Goal: Information Seeking & Learning: Find contact information

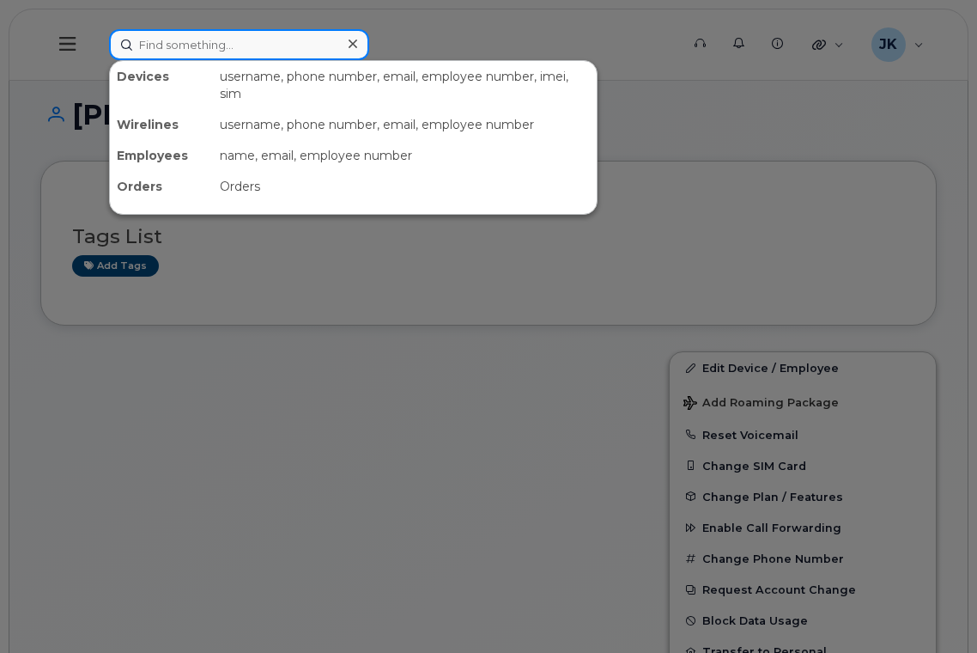
click at [222, 44] on input at bounding box center [239, 44] width 260 height 31
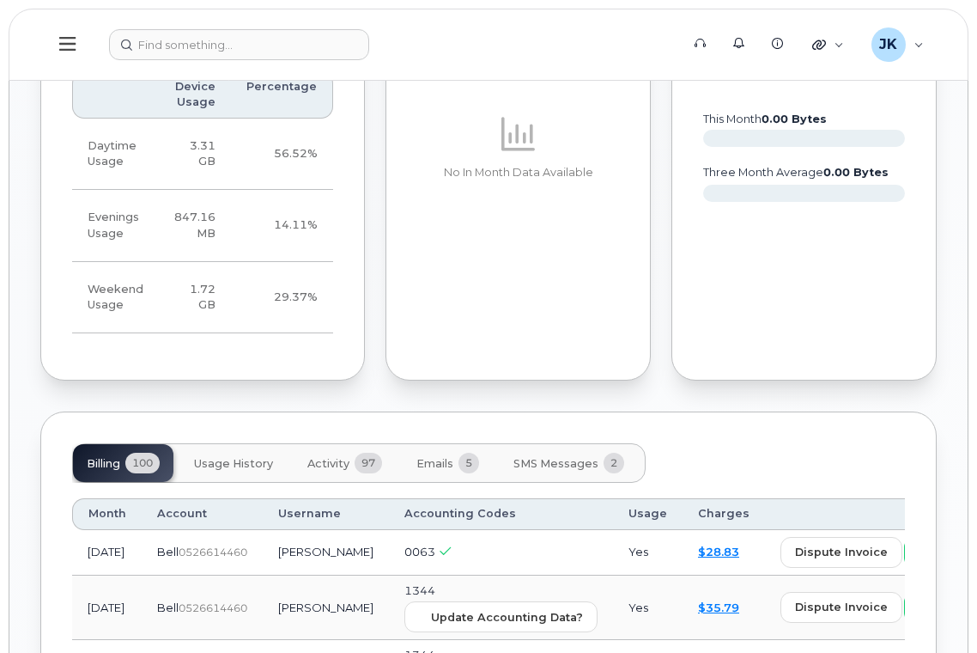
scroll to position [1488, 0]
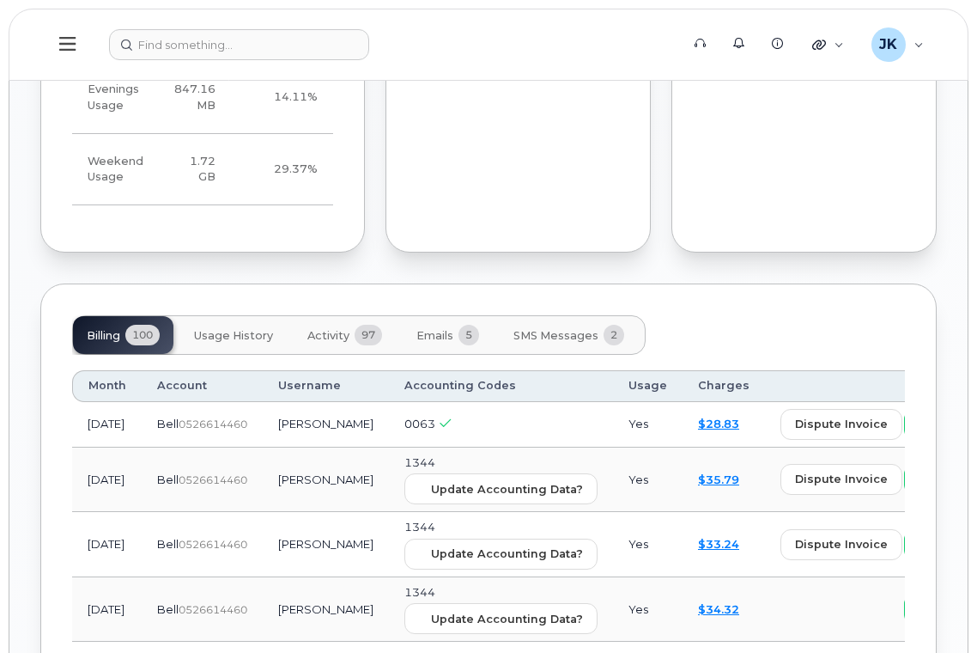
drag, startPoint x: 237, startPoint y: 337, endPoint x: 251, endPoint y: 346, distance: 16.2
click at [237, 337] on span "Usage History" at bounding box center [233, 336] width 79 height 14
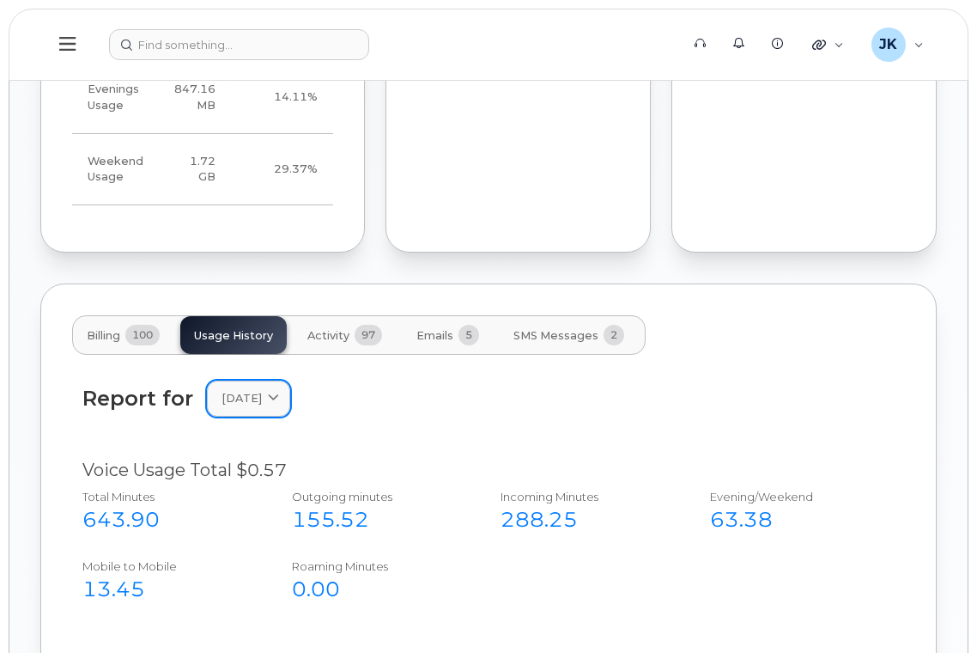
click at [279, 395] on icon at bounding box center [273, 398] width 11 height 11
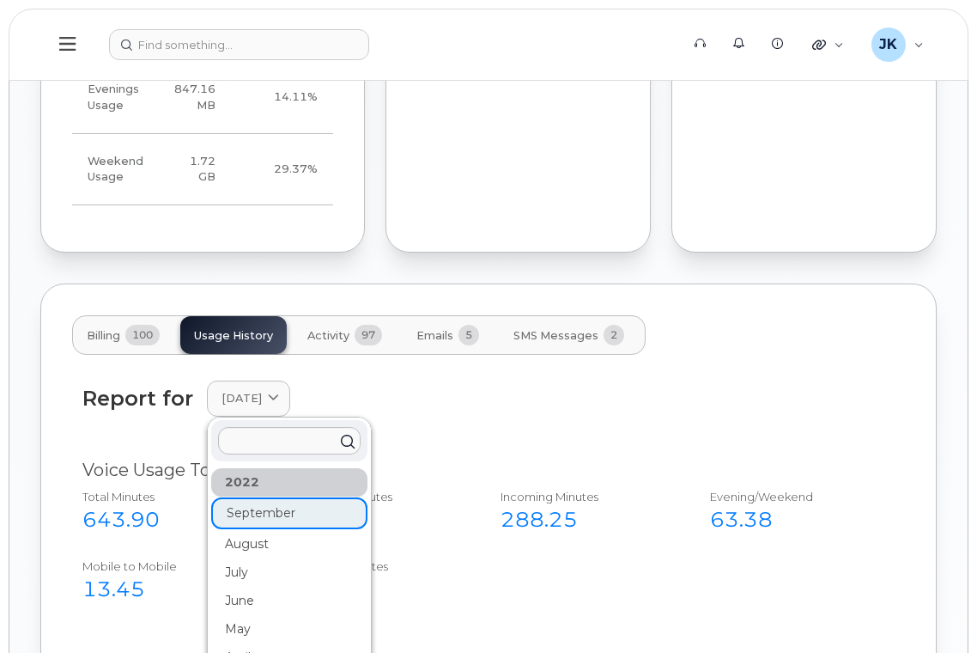
click at [471, 397] on div "Report for September 2022 2022 September August July June May April March Febru…" at bounding box center [488, 397] width 812 height 35
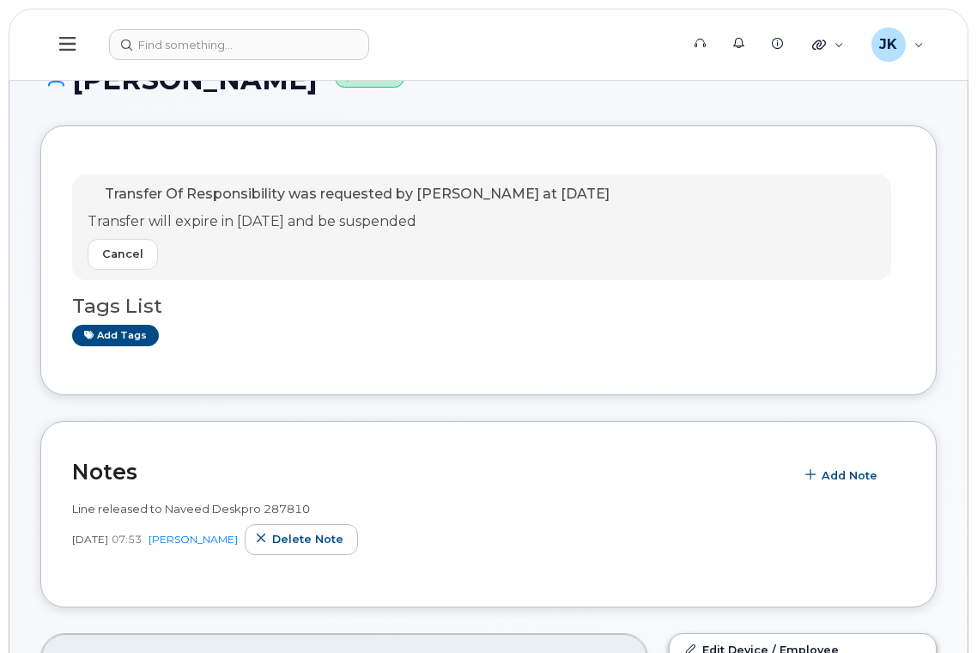
scroll to position [0, 0]
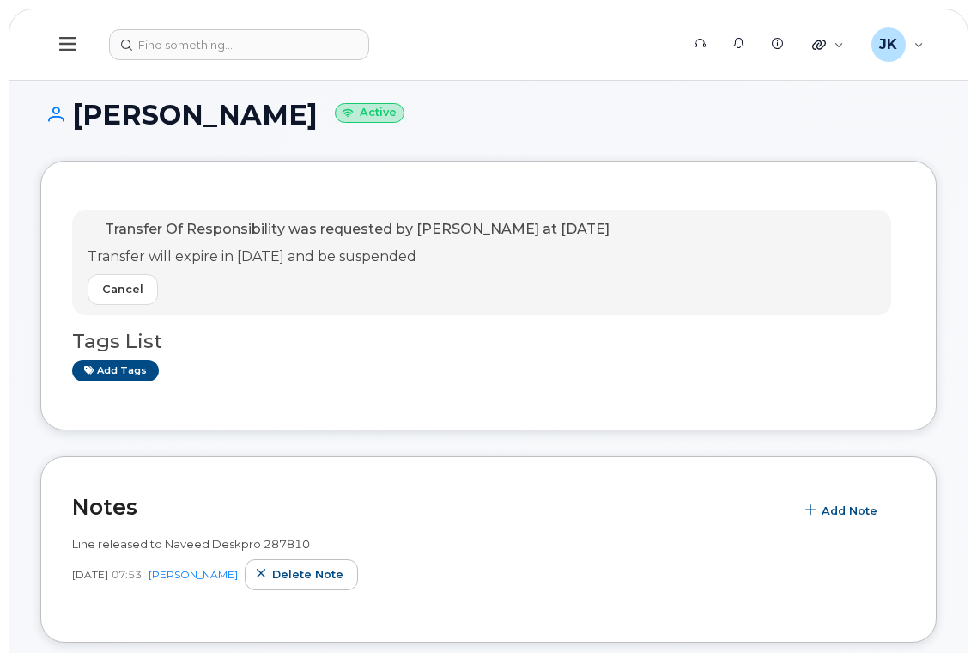
click at [64, 44] on icon at bounding box center [67, 44] width 16 height 14
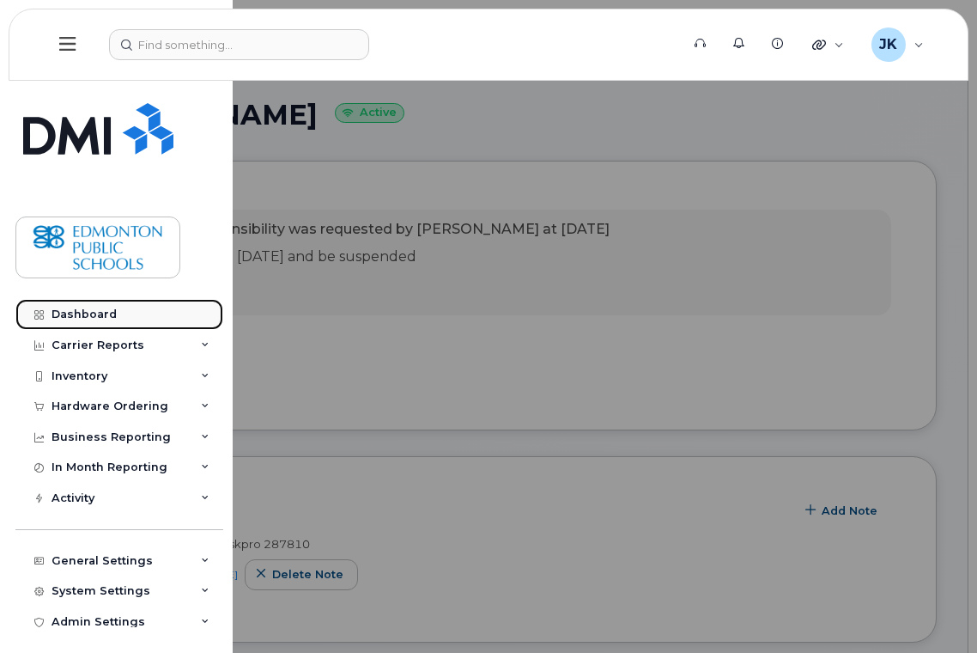
click at [91, 311] on div "Dashboard" at bounding box center [84, 314] width 65 height 14
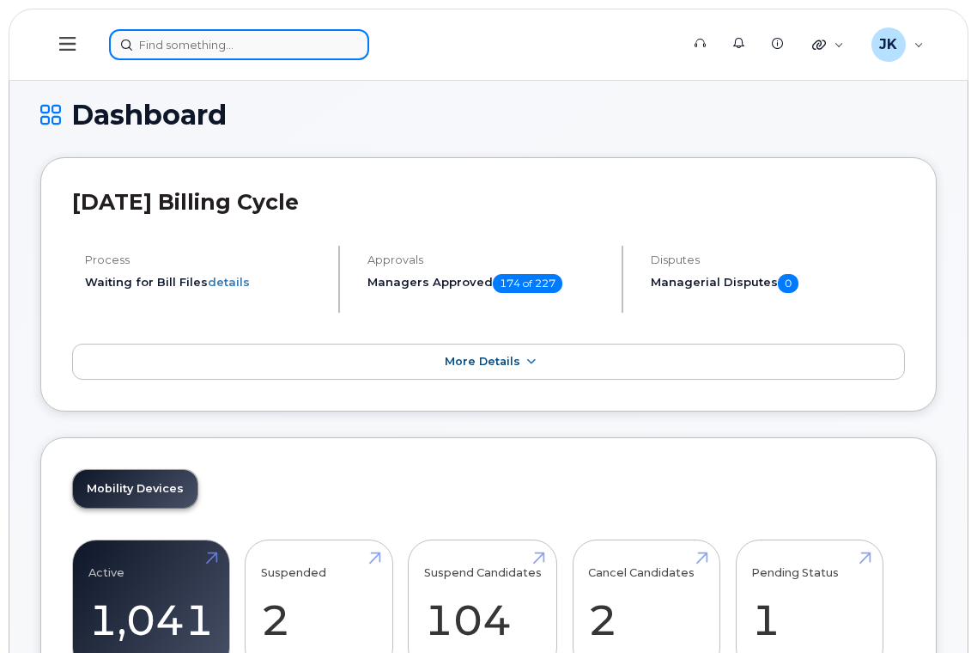
click at [189, 48] on input at bounding box center [239, 44] width 260 height 31
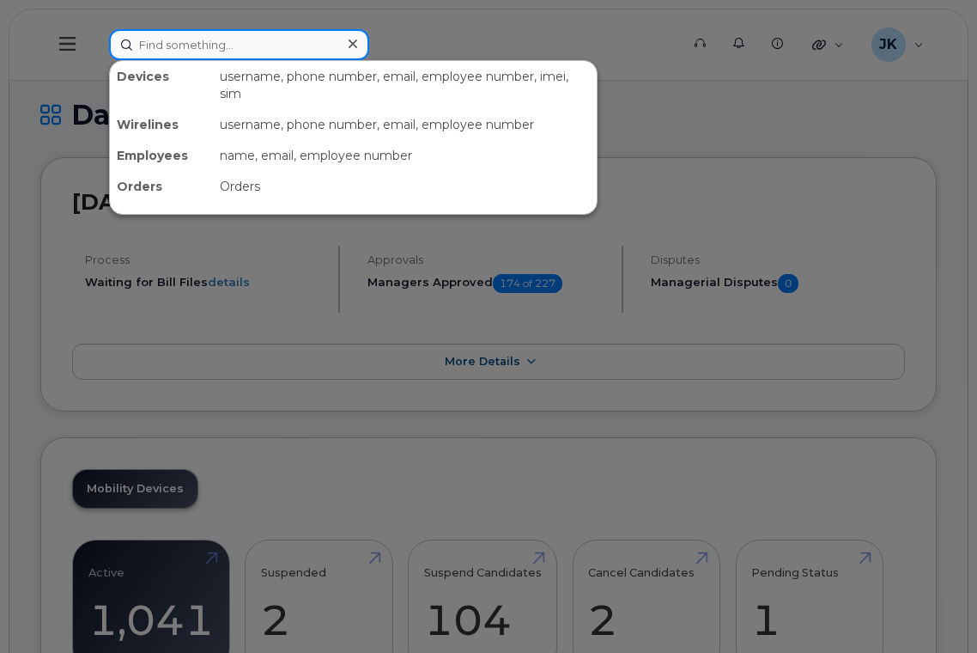
paste input "7809993845"
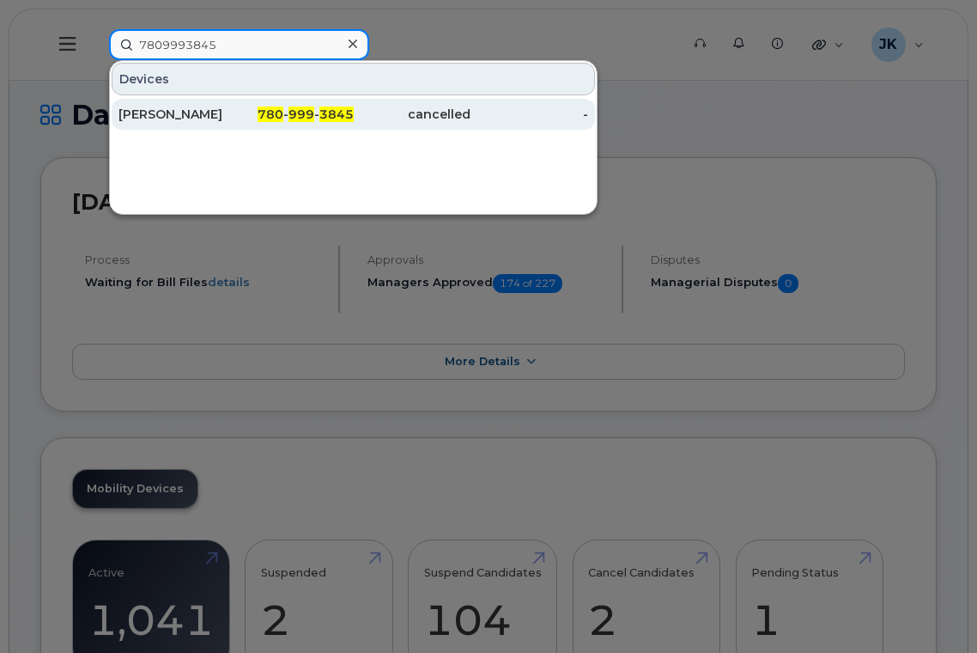
type input "7809993845"
click at [163, 119] on div "Jodi Stretch" at bounding box center [178, 114] width 118 height 17
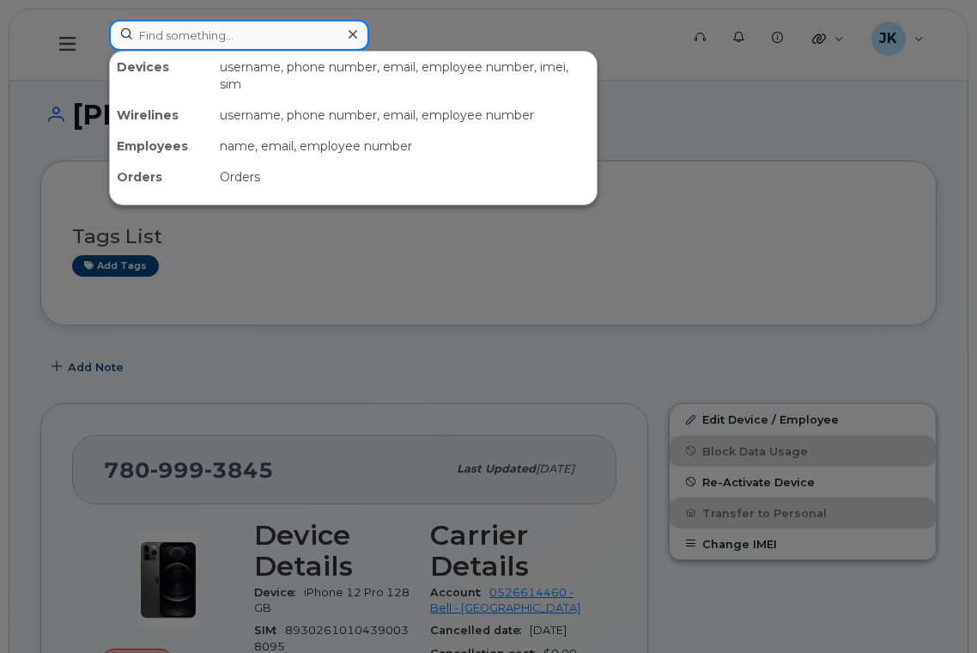
click at [242, 45] on input at bounding box center [239, 35] width 260 height 31
paste input "[PHONE_NUMBER]"
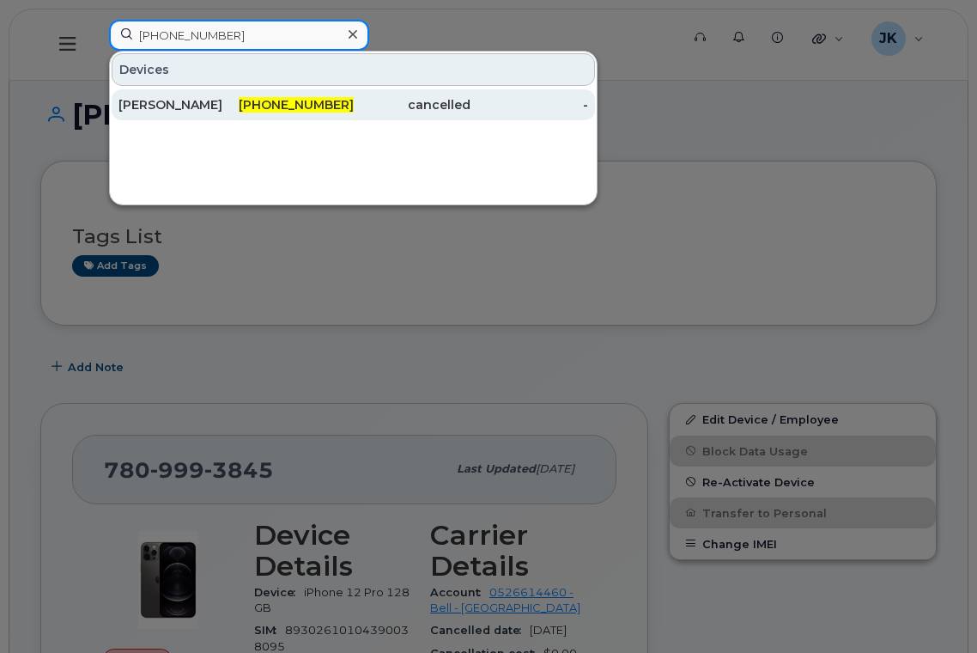
type input "[PHONE_NUMBER]"
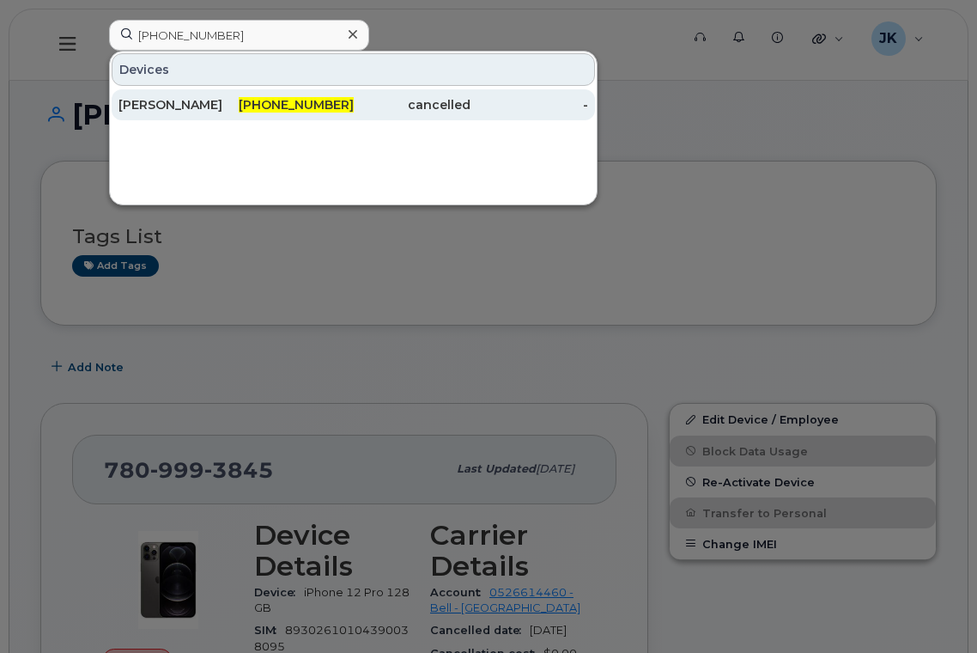
click at [180, 106] on div "[PERSON_NAME]" at bounding box center [178, 104] width 118 height 17
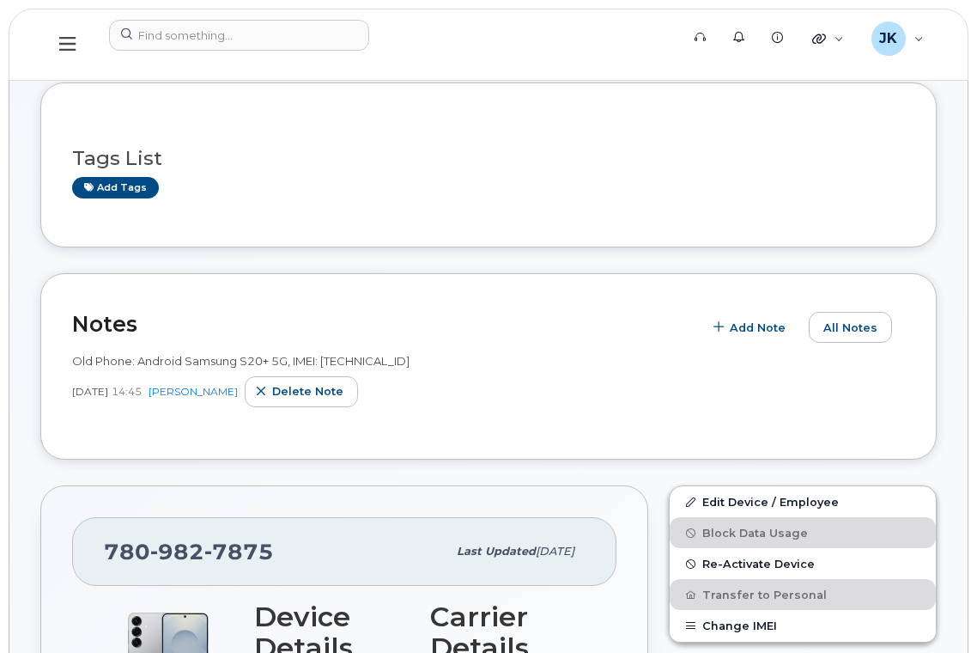
scroll to position [114, 0]
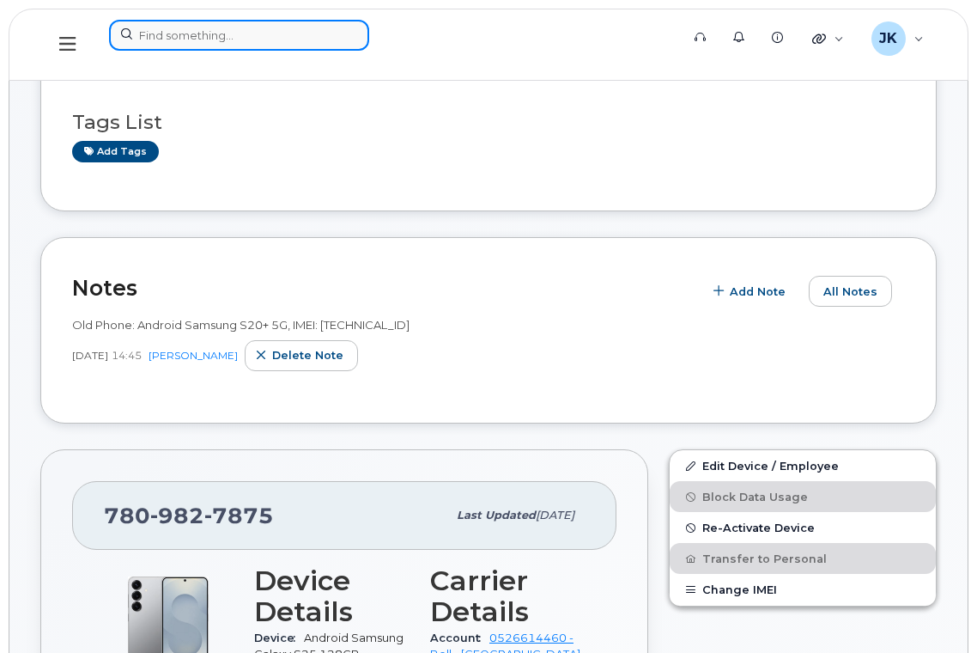
click at [233, 27] on input at bounding box center [239, 35] width 260 height 31
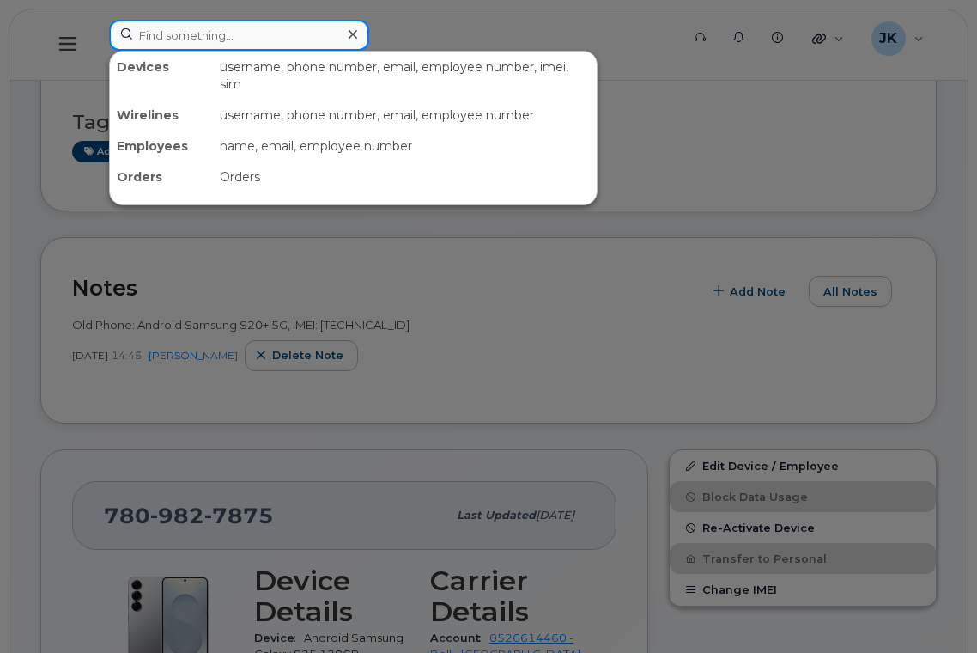
paste input "Heather Langenhahn"
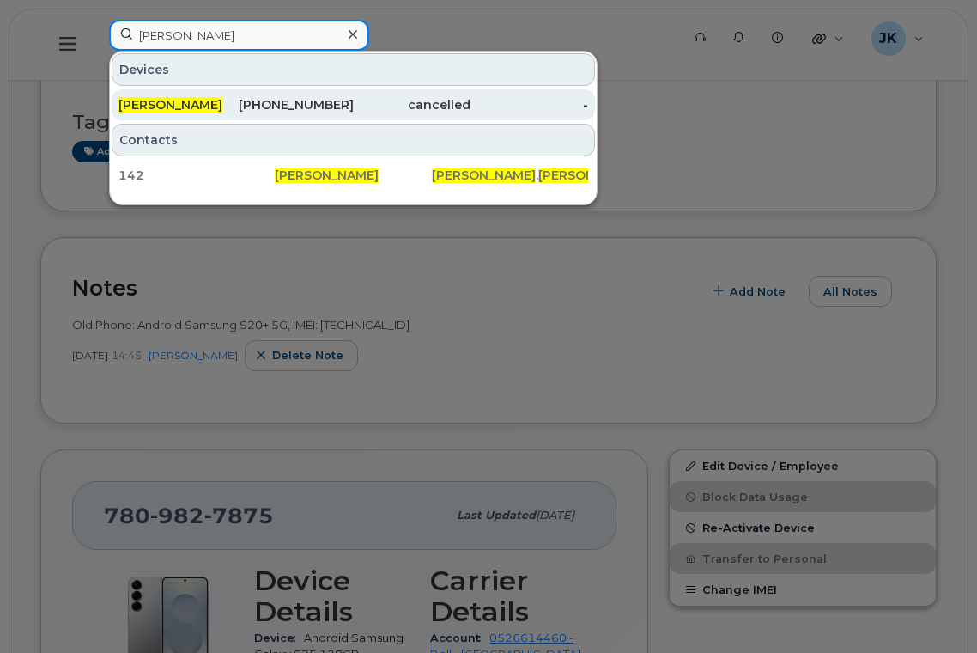
type input "Heather Langenhahn"
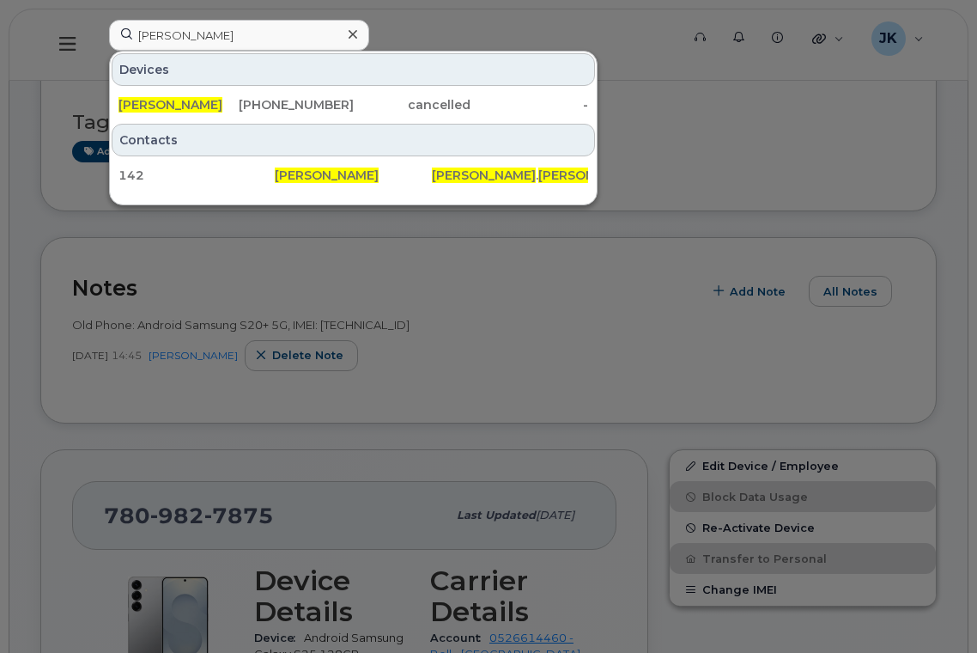
drag, startPoint x: 215, startPoint y: 108, endPoint x: 215, endPoint y: 124, distance: 15.5
click at [215, 108] on span "Heather Langenhahn" at bounding box center [171, 104] width 104 height 15
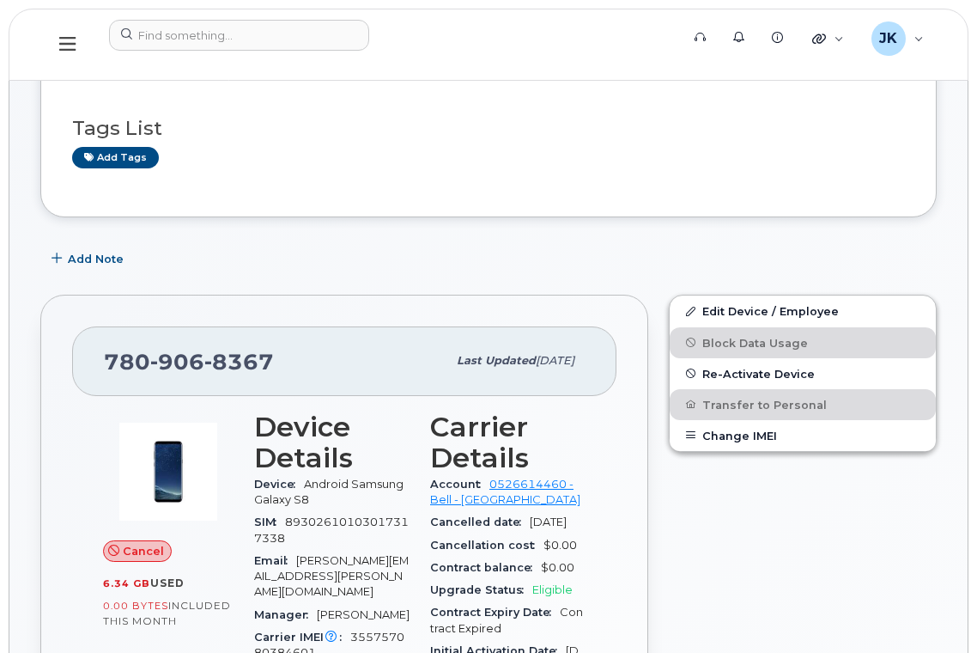
scroll to position [229, 0]
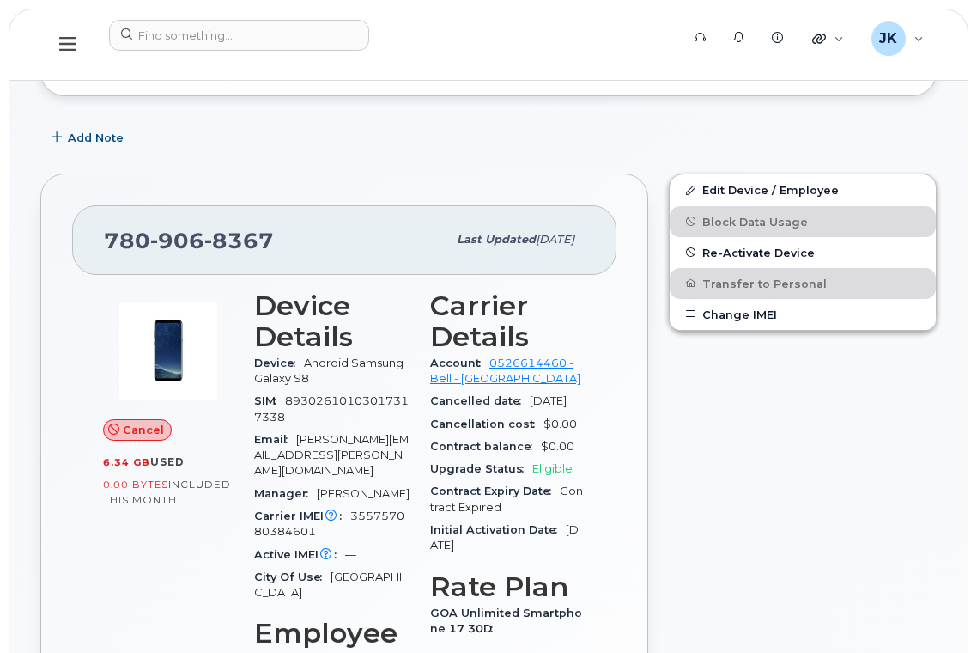
click at [830, 497] on div "Edit Device / Employee Block Data Usage Re-Activate Device Transfer to Personal…" at bounding box center [803, 624] width 289 height 922
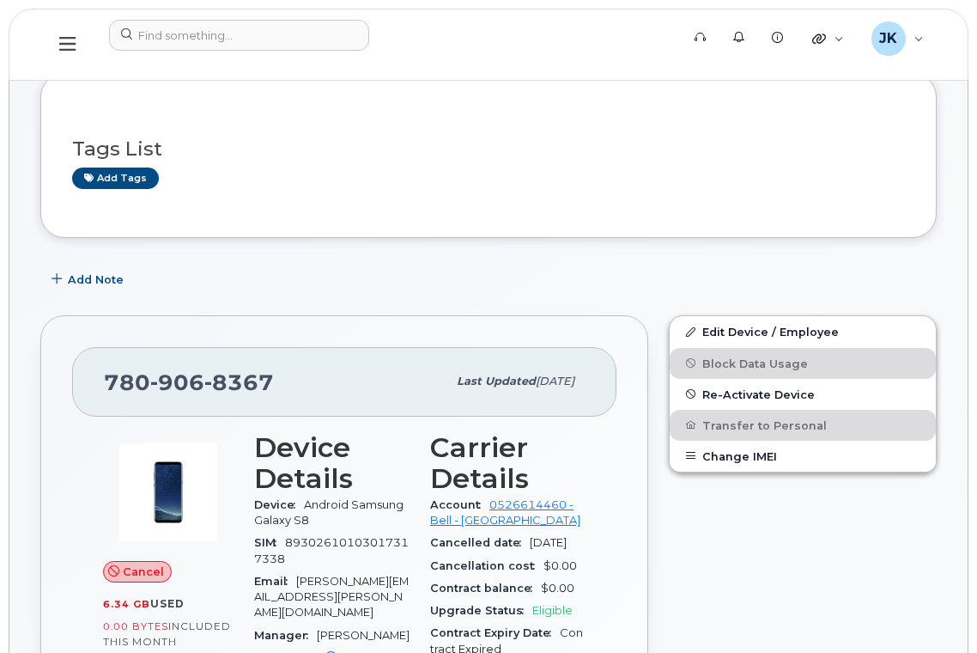
scroll to position [0, 0]
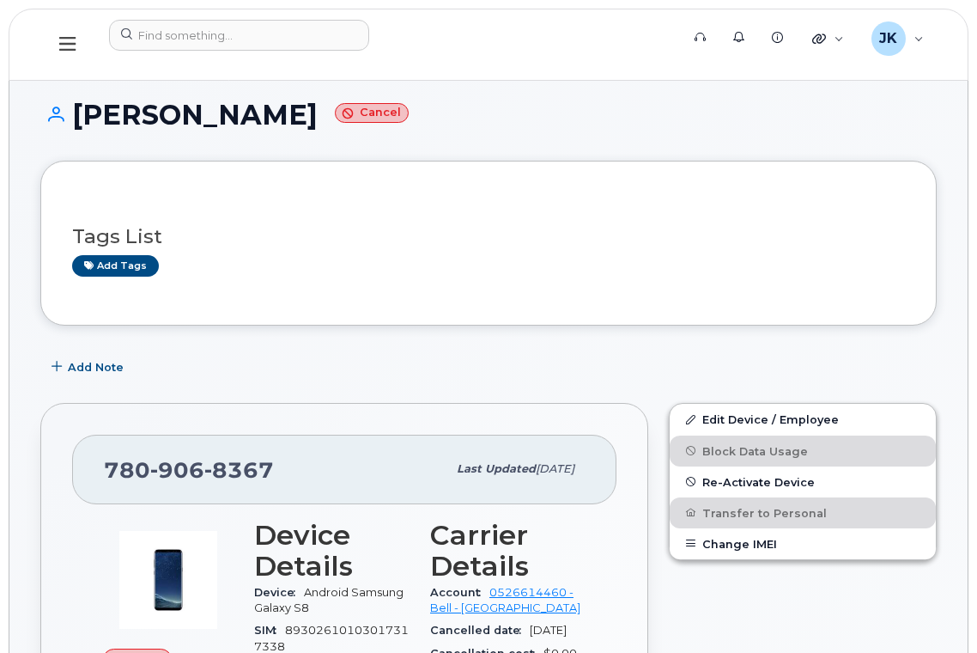
drag, startPoint x: 82, startPoint y: 114, endPoint x: 370, endPoint y: 114, distance: 288.5
click at [370, 114] on h1 "Heather Langenhahn Cancel" at bounding box center [488, 115] width 897 height 30
copy h1 "Heather Langenhahn"
